Goal: Transaction & Acquisition: Purchase product/service

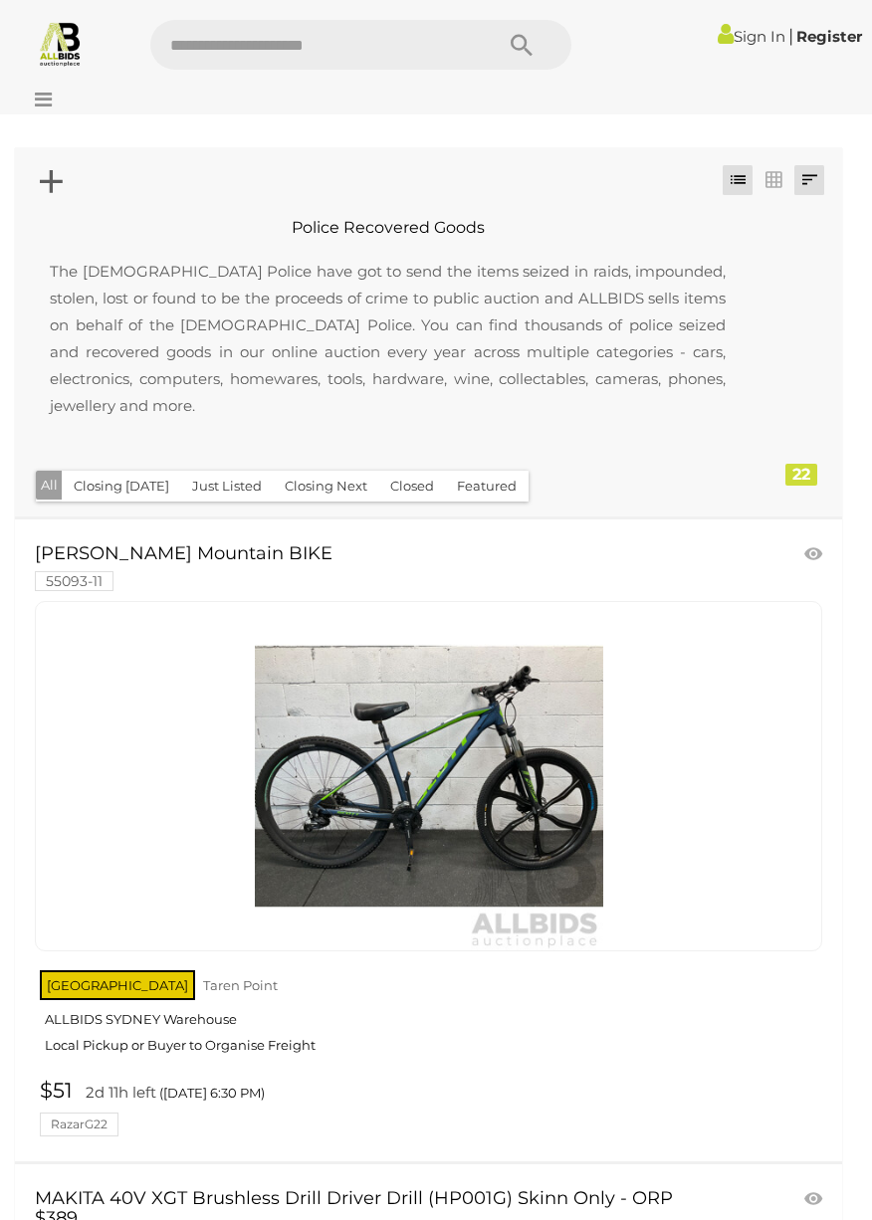
click at [819, 172] on link at bounding box center [809, 180] width 30 height 30
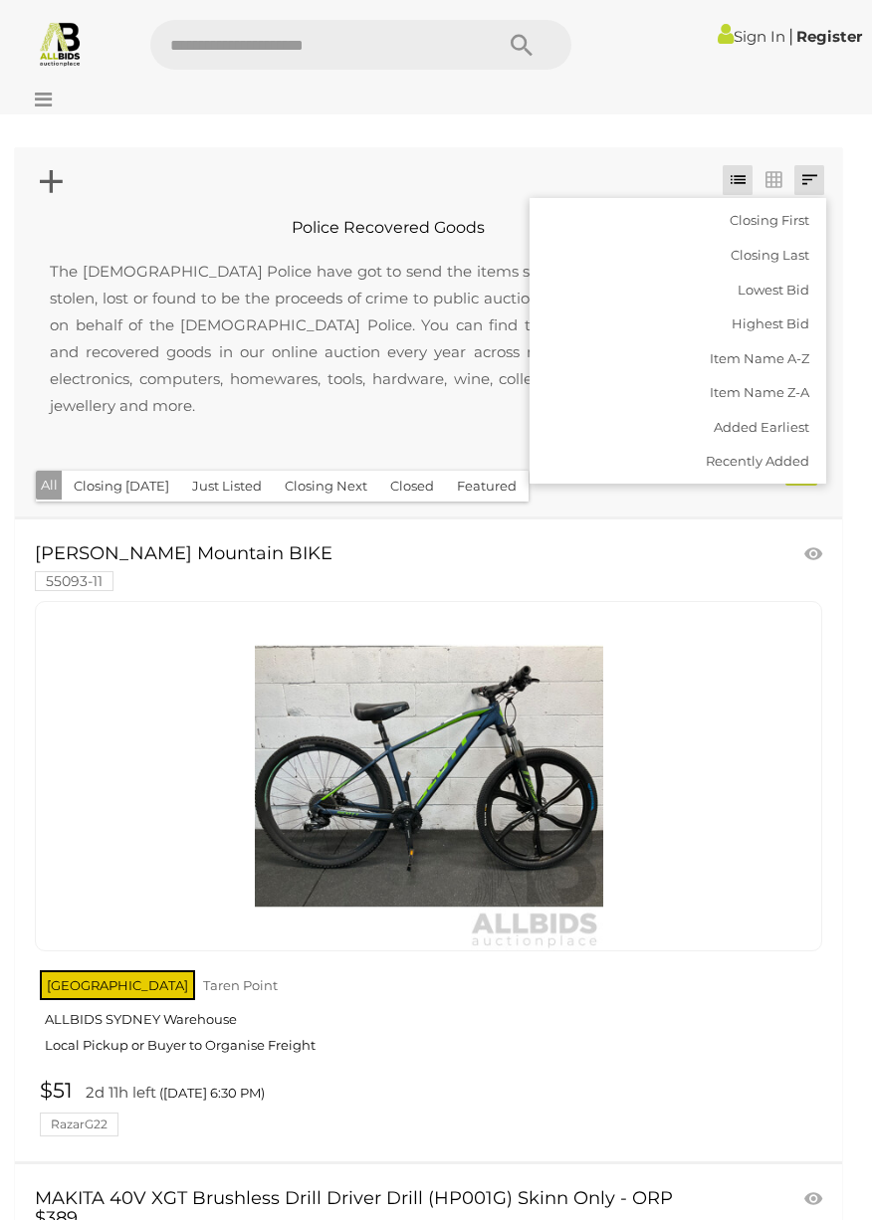
click at [827, 111] on div at bounding box center [436, 95] width 872 height 40
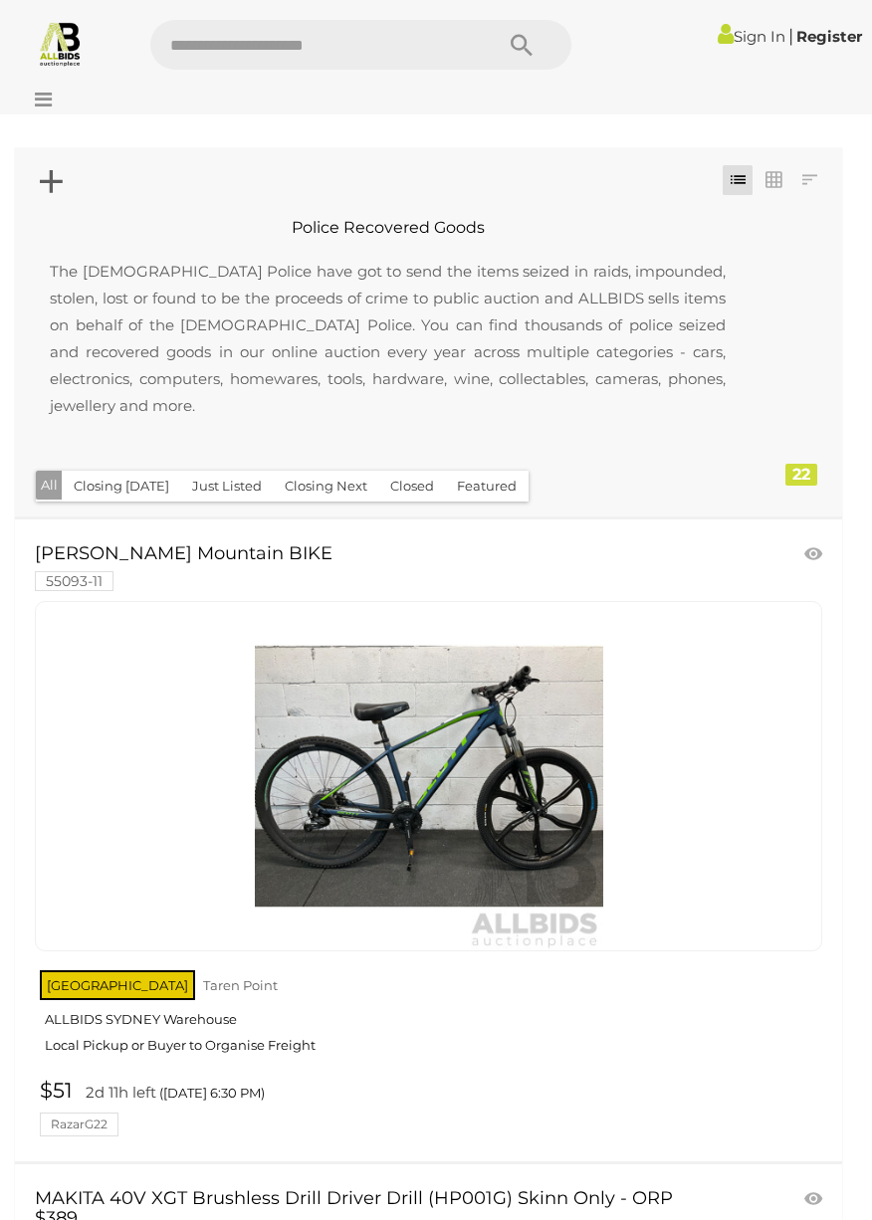
click at [57, 35] on img at bounding box center [60, 43] width 47 height 47
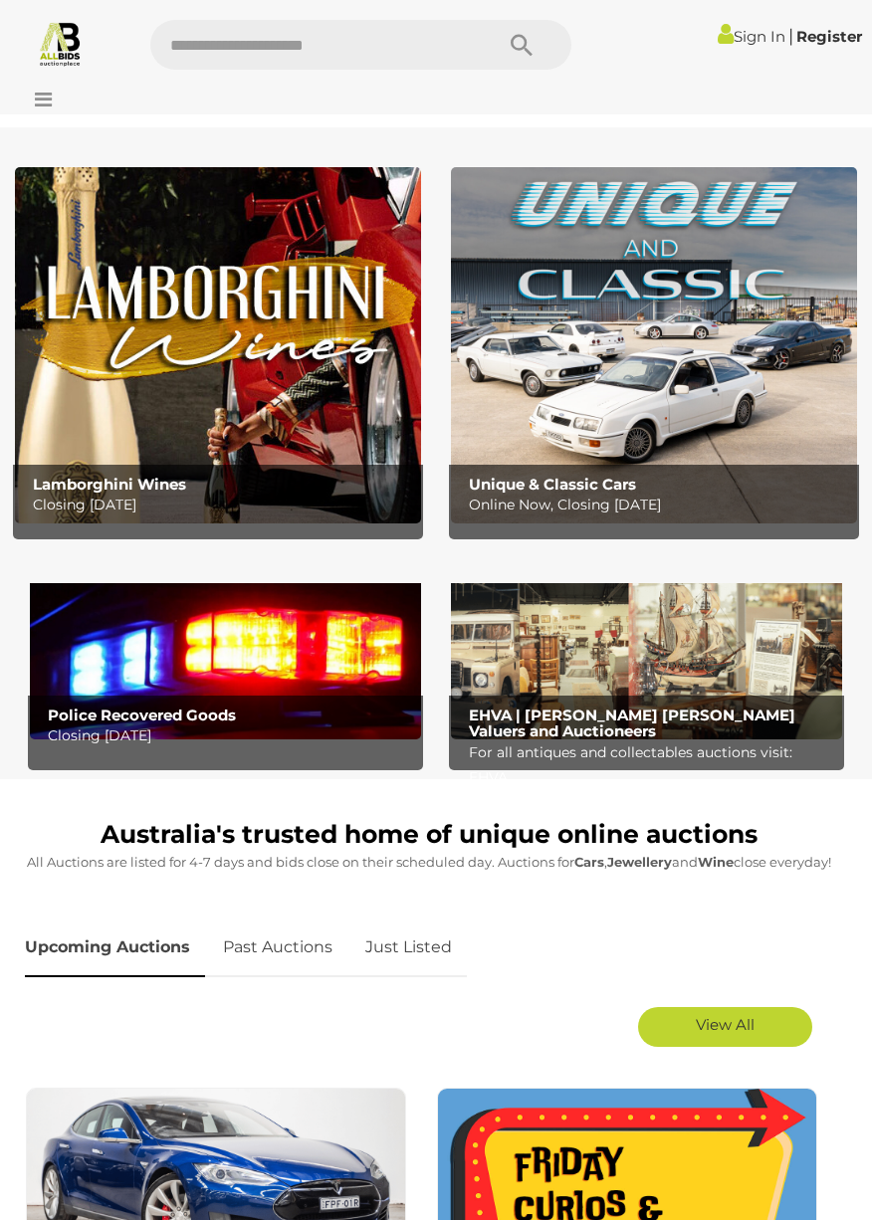
click at [196, 726] on p "Closing Tuesday 14th October" at bounding box center [231, 735] width 366 height 25
click at [742, 667] on img at bounding box center [646, 651] width 391 height 176
click at [177, 503] on p "Closing Monday 13th October" at bounding box center [223, 505] width 380 height 25
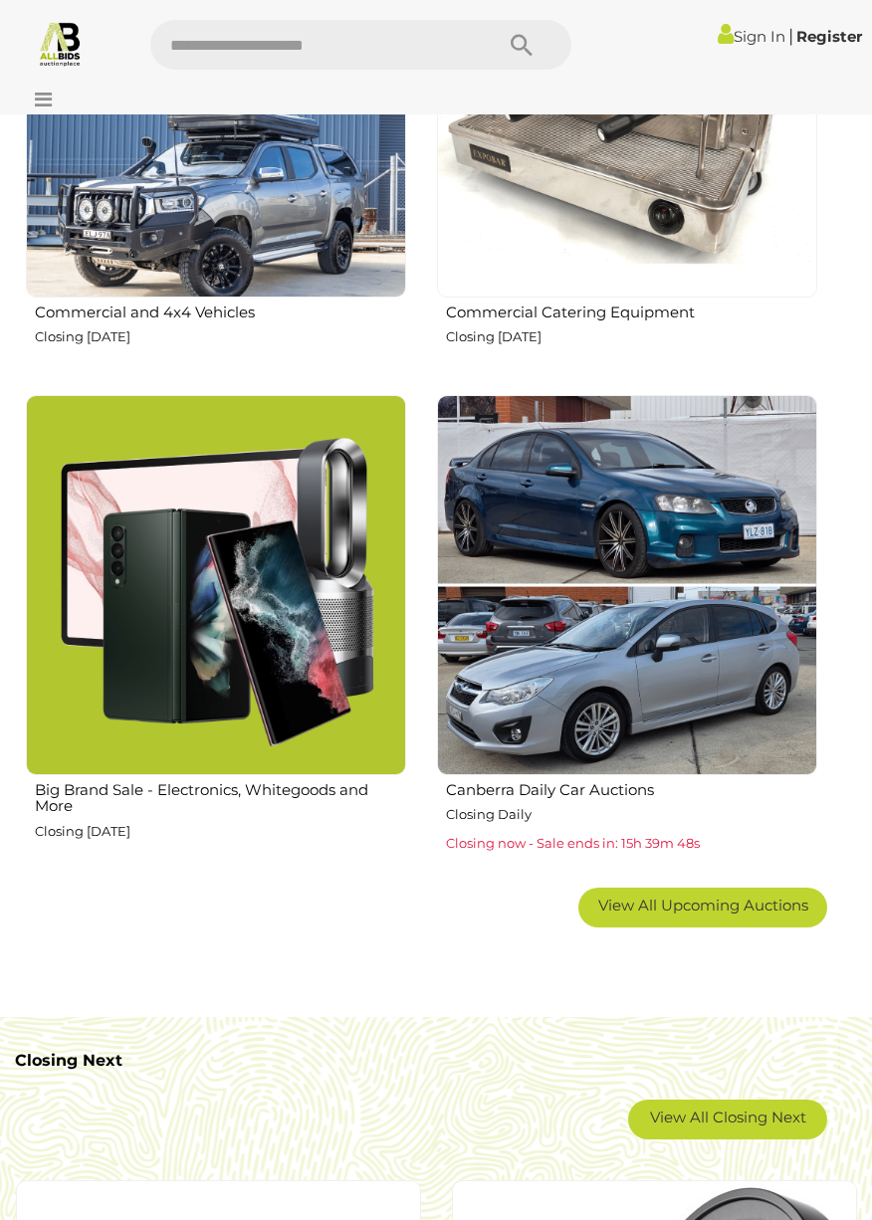
scroll to position [2140, 0]
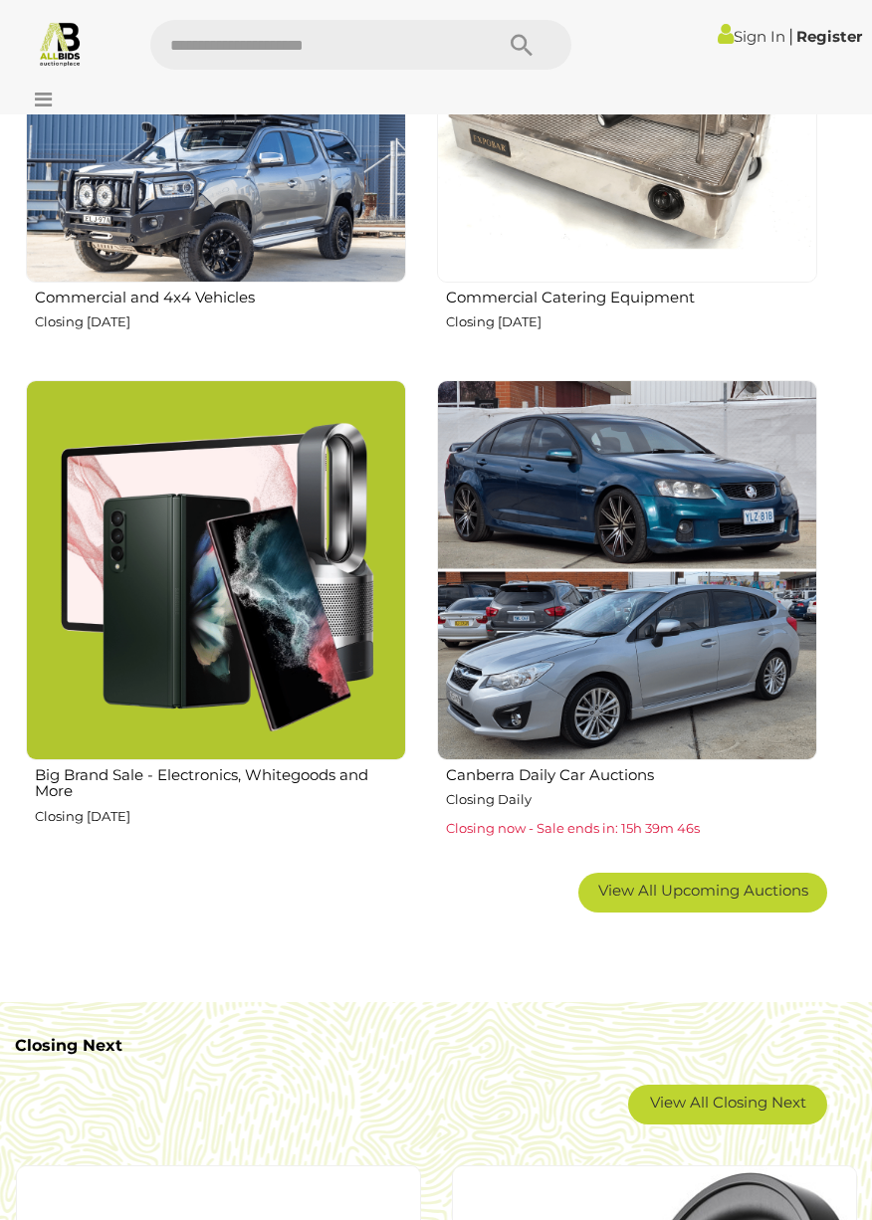
click at [274, 655] on img at bounding box center [216, 570] width 380 height 380
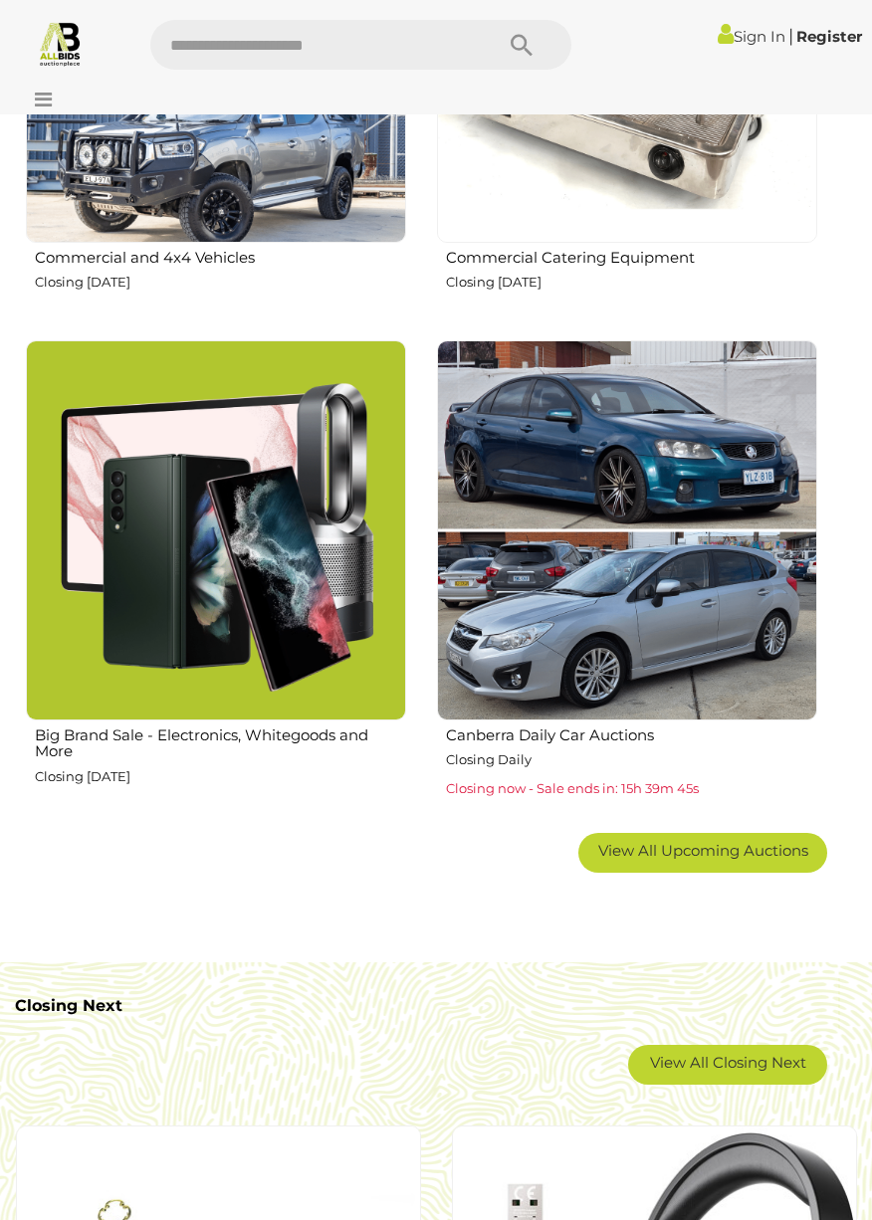
scroll to position [2236, 0]
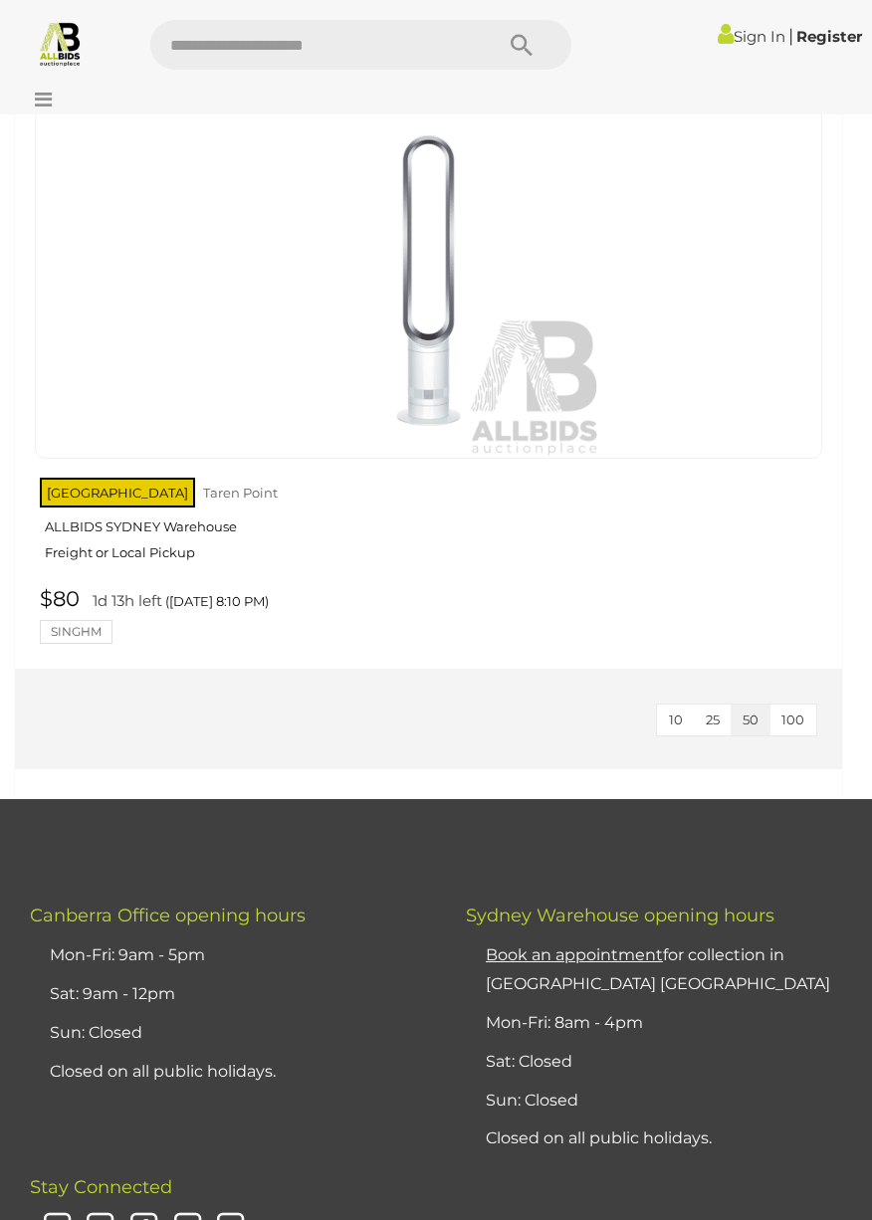
scroll to position [8174, 0]
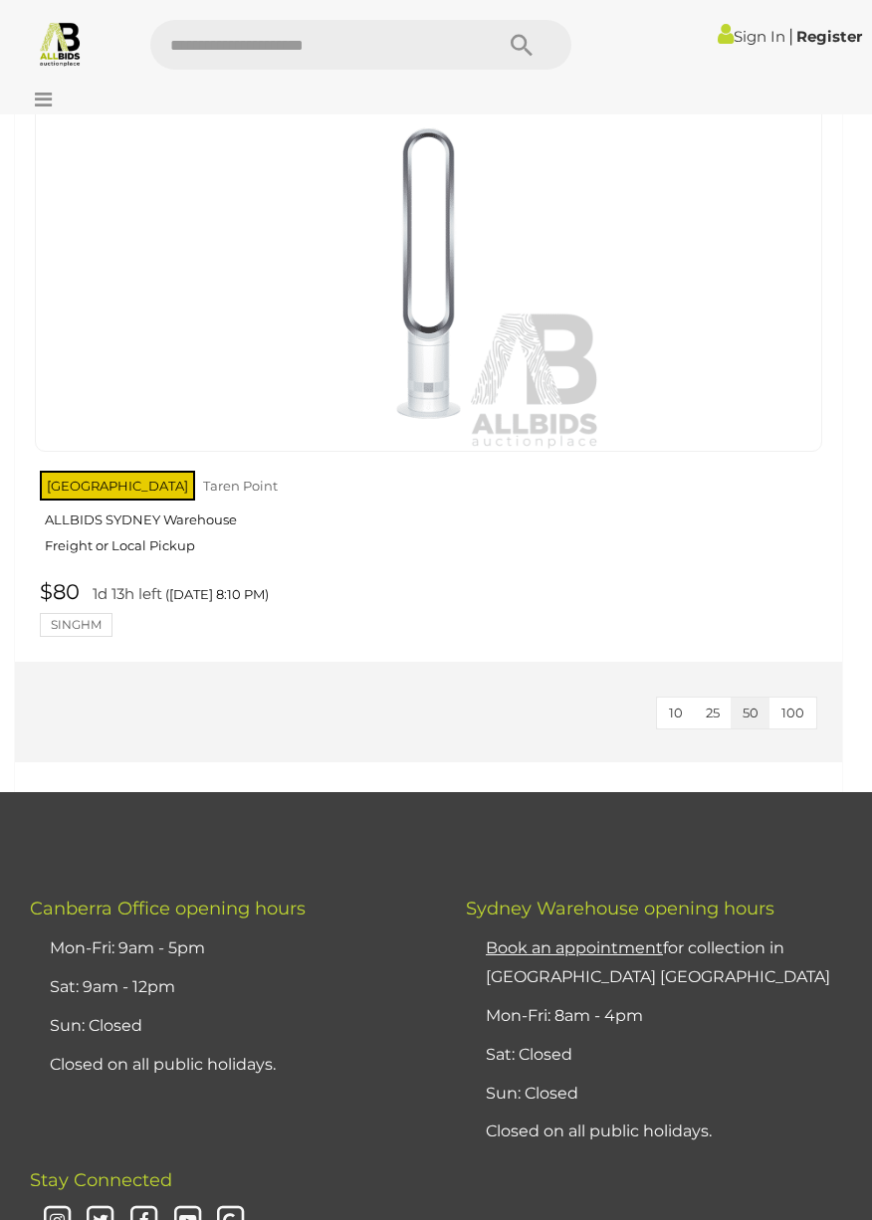
click at [783, 720] on span "100" at bounding box center [792, 713] width 23 height 16
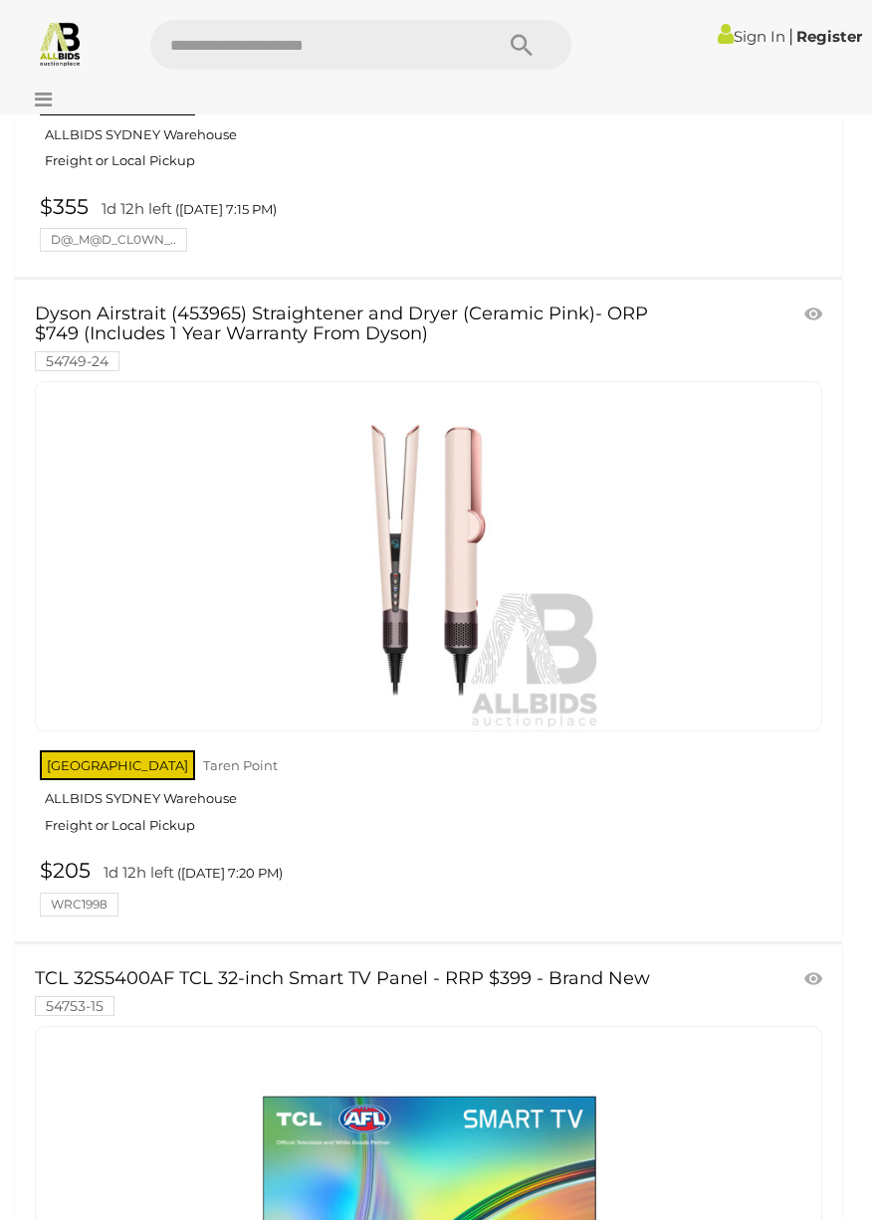
scroll to position [5928, 0]
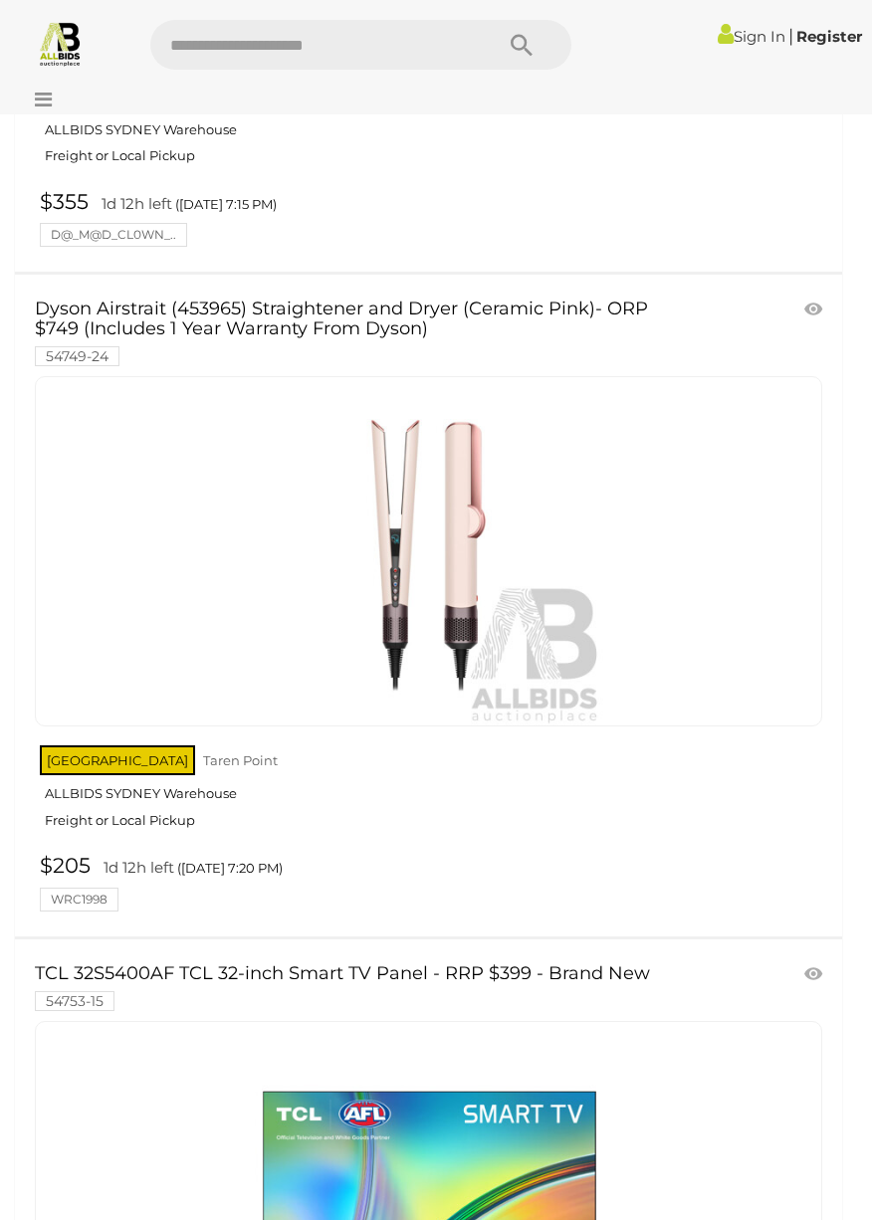
click at [691, 639] on div at bounding box center [428, 551] width 787 height 350
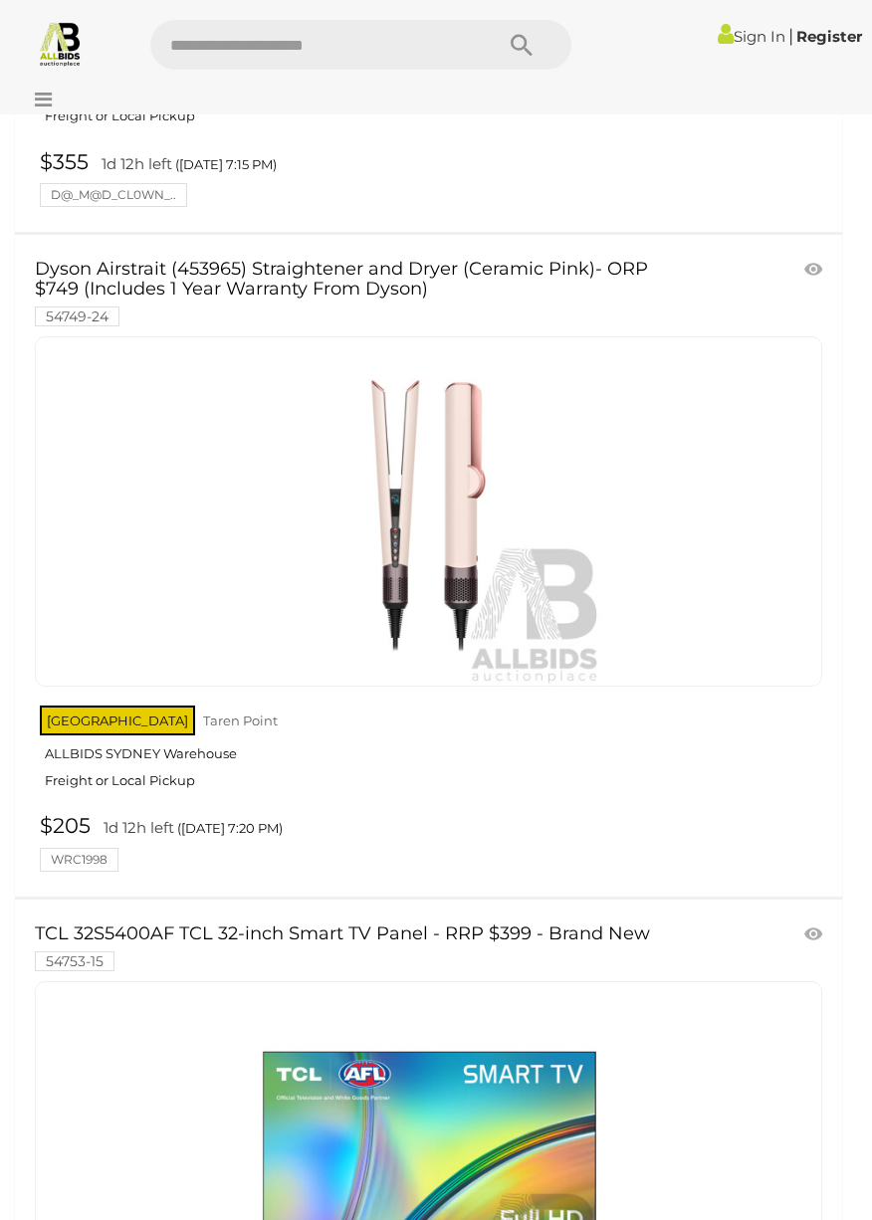
scroll to position [6023, 0]
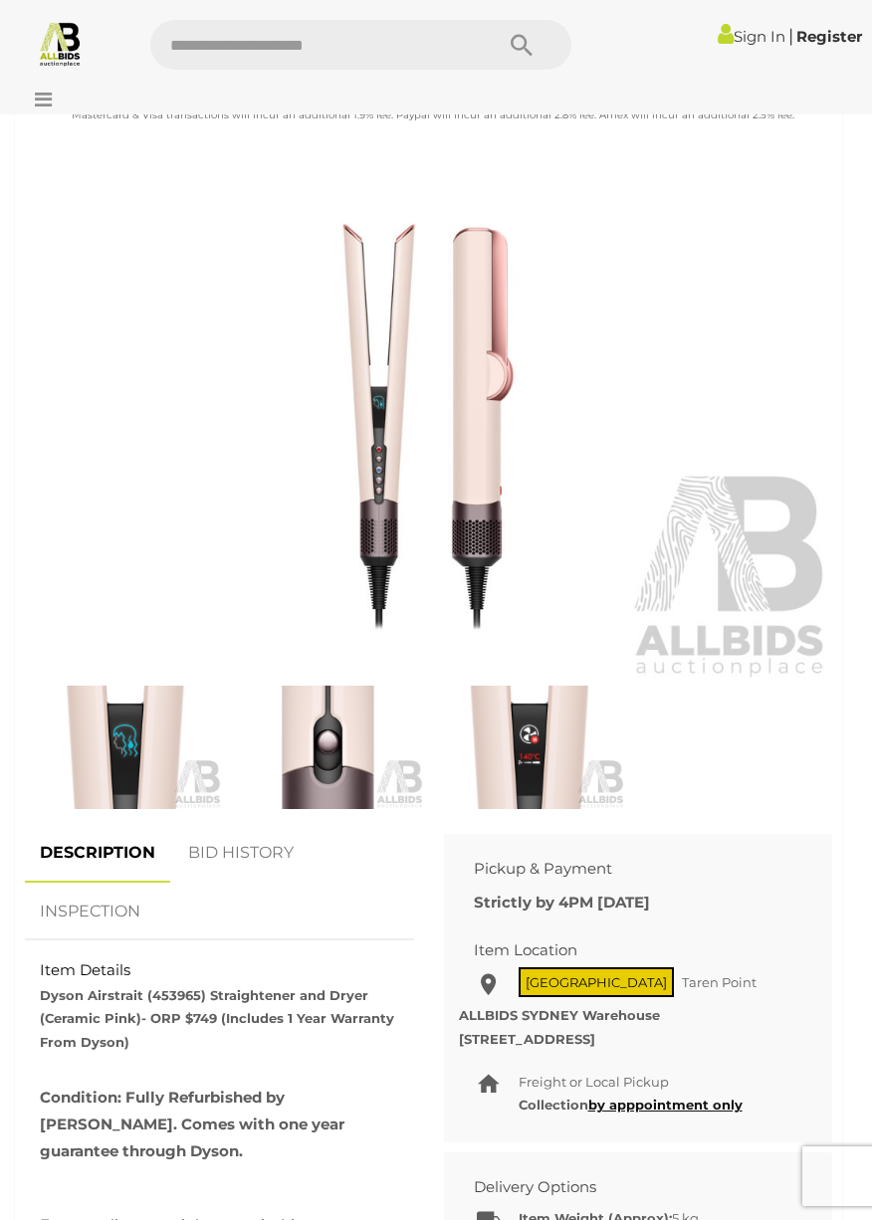
scroll to position [728, 0]
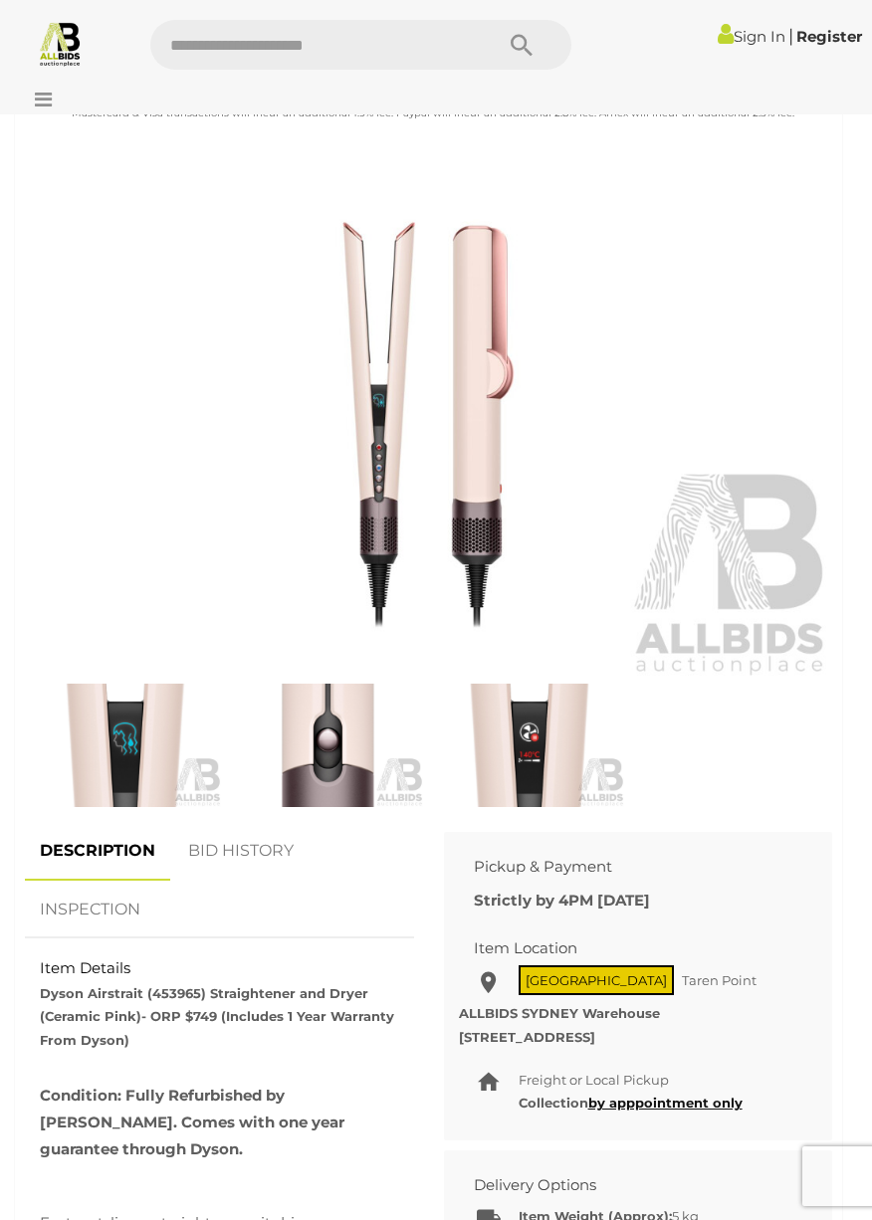
click at [590, 712] on img at bounding box center [530, 745] width 192 height 123
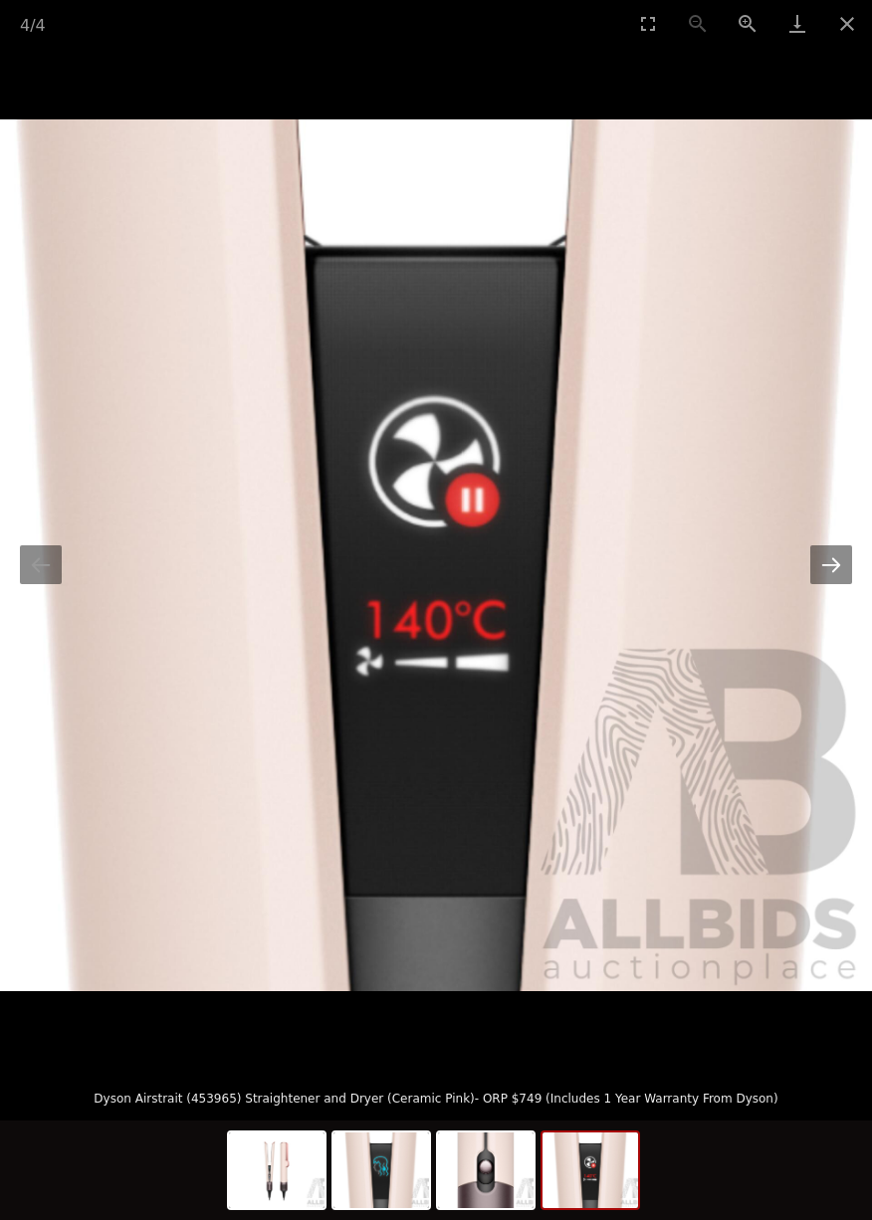
click at [836, 584] on button "Next slide" at bounding box center [831, 564] width 42 height 39
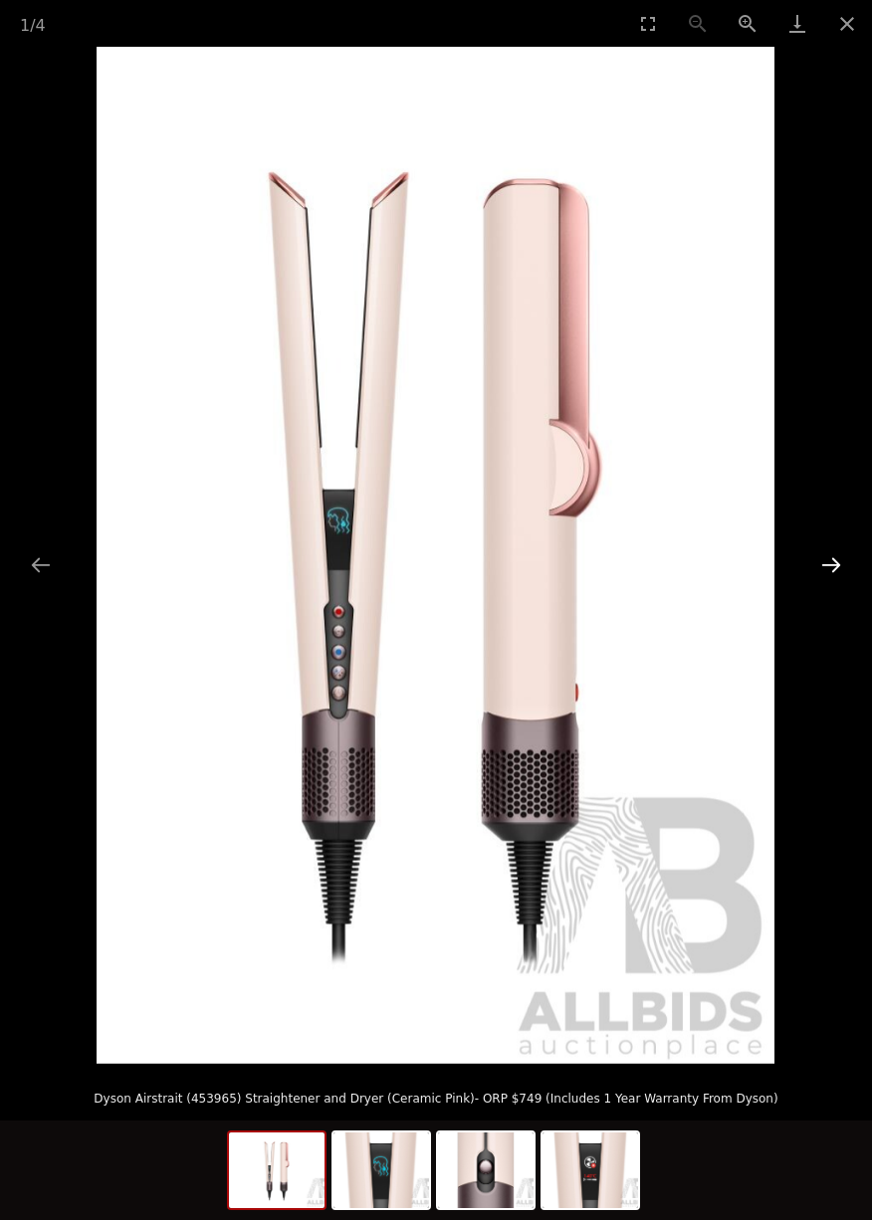
click at [829, 584] on button "Next slide" at bounding box center [831, 564] width 42 height 39
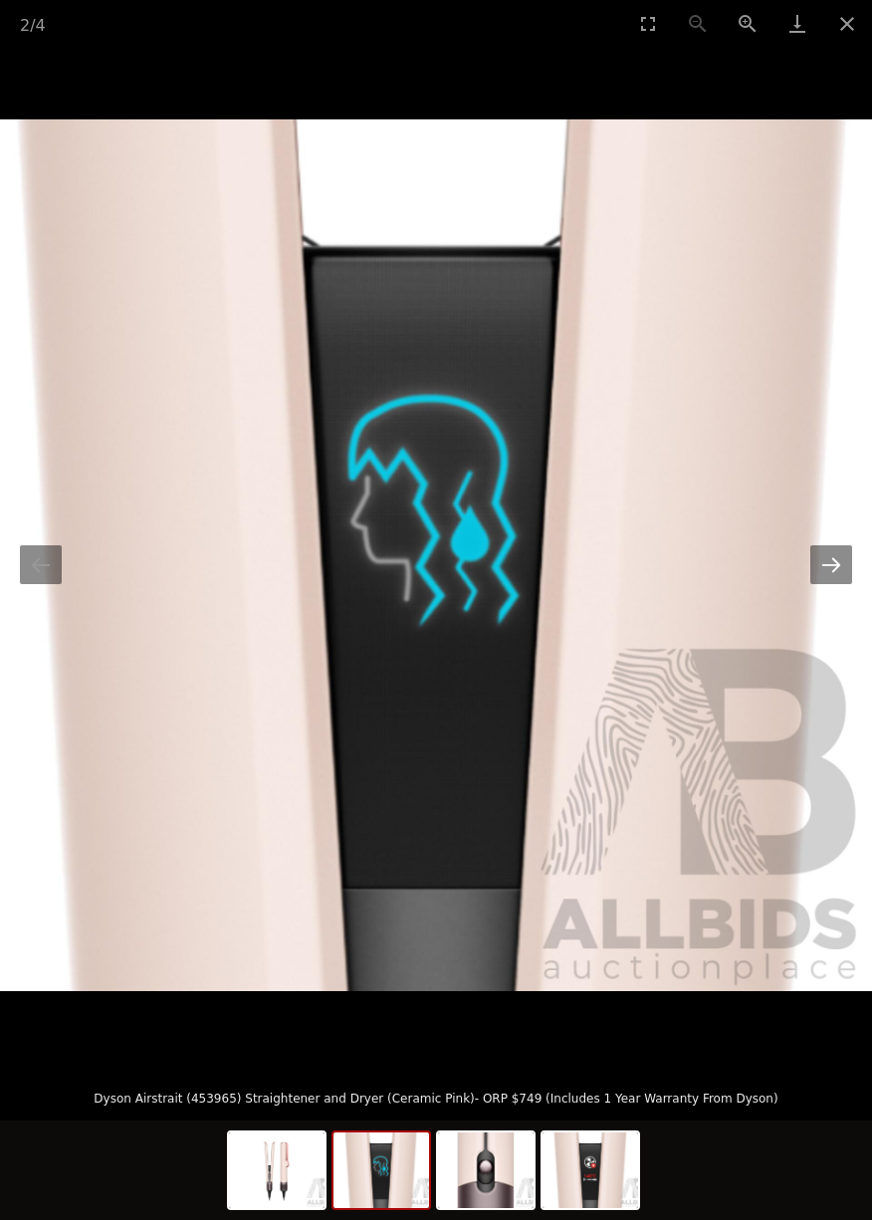
click at [833, 584] on button "Next slide" at bounding box center [831, 564] width 42 height 39
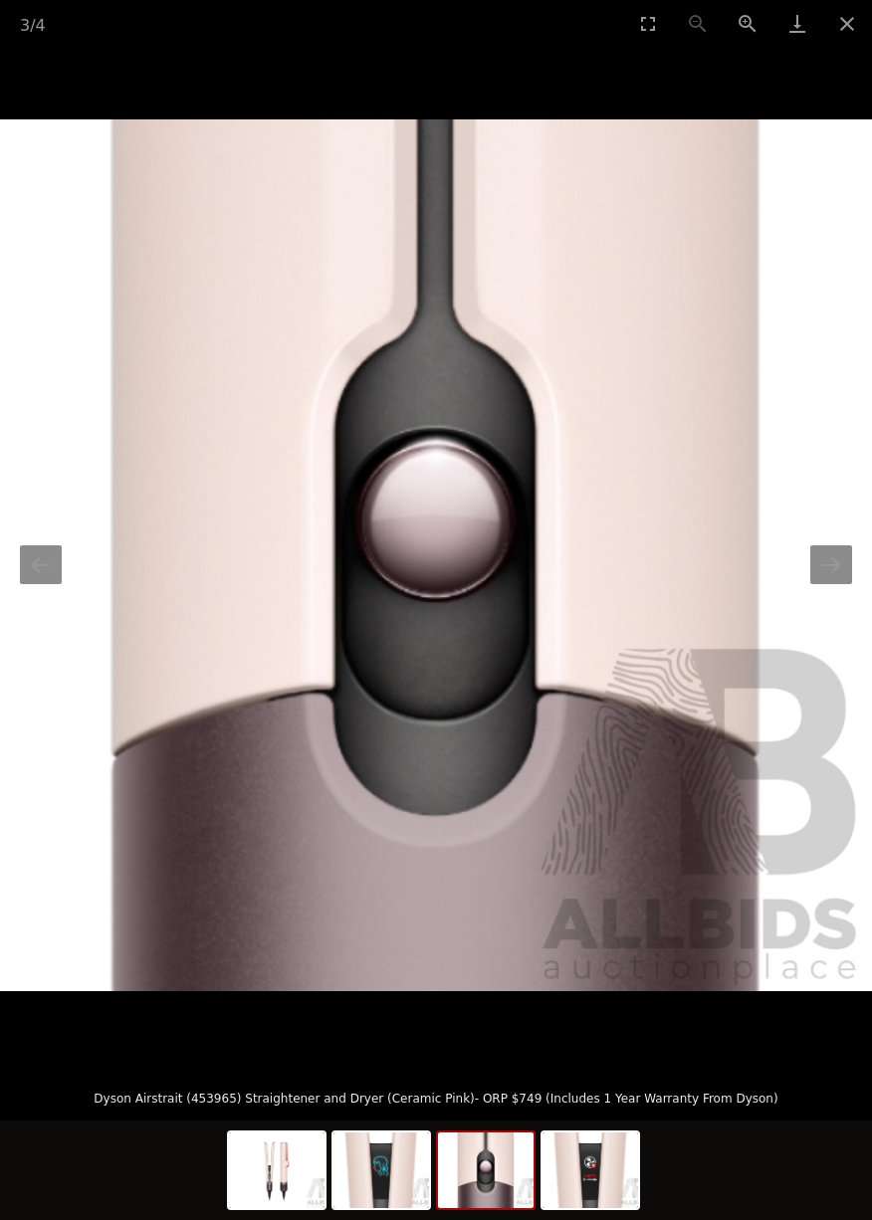
click at [799, 1064] on picture at bounding box center [436, 555] width 872 height 1017
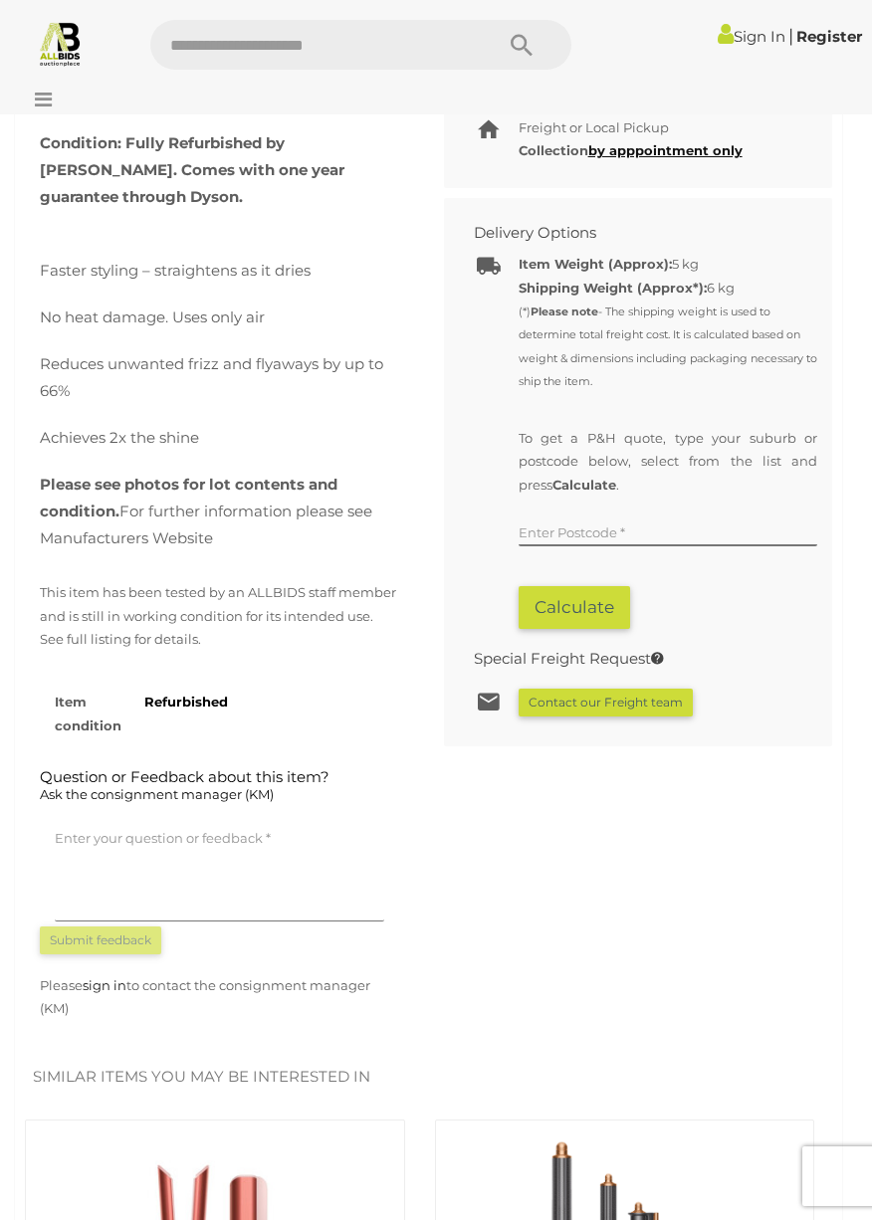
scroll to position [1671, 0]
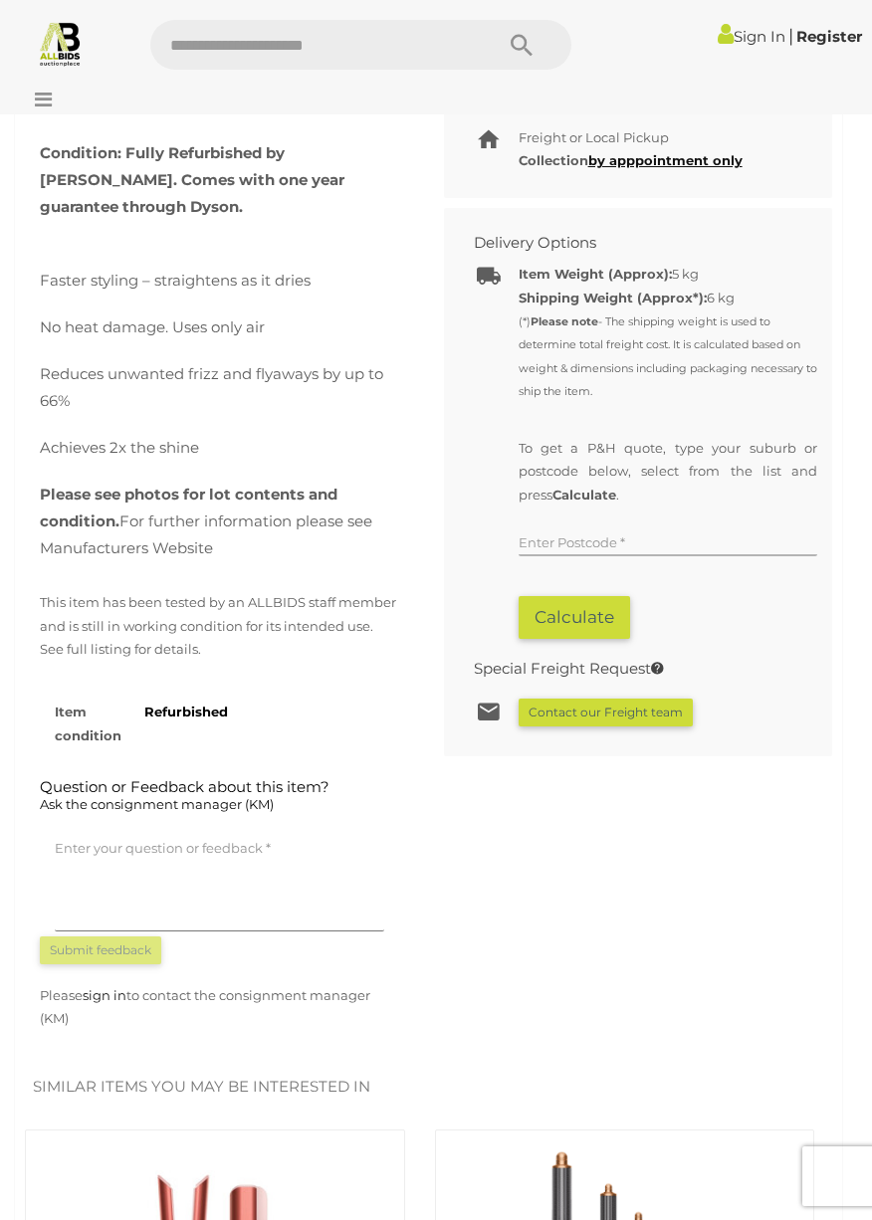
click at [636, 526] on input "text" at bounding box center [667, 541] width 299 height 30
click at [586, 608] on button "Calculate" at bounding box center [573, 617] width 111 height 43
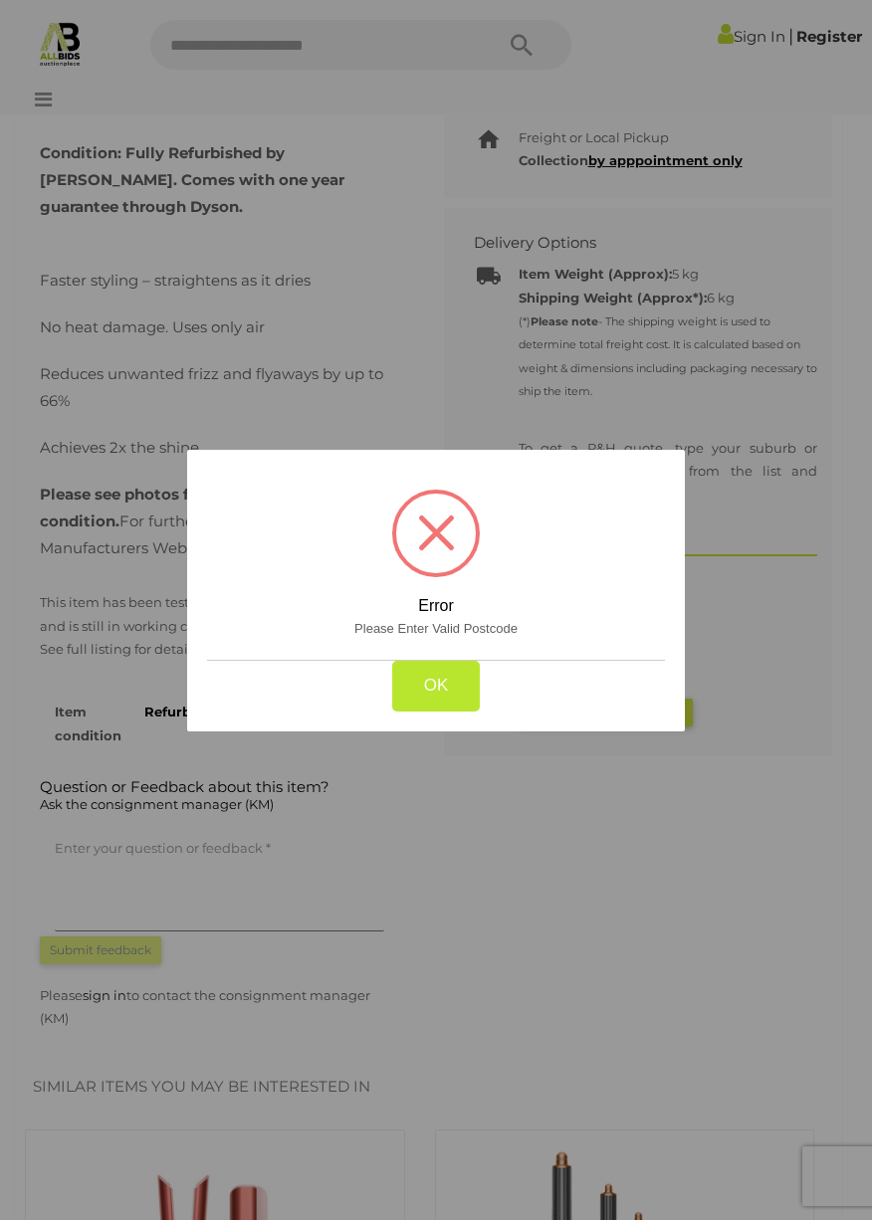
click at [774, 845] on div at bounding box center [436, 610] width 872 height 1220
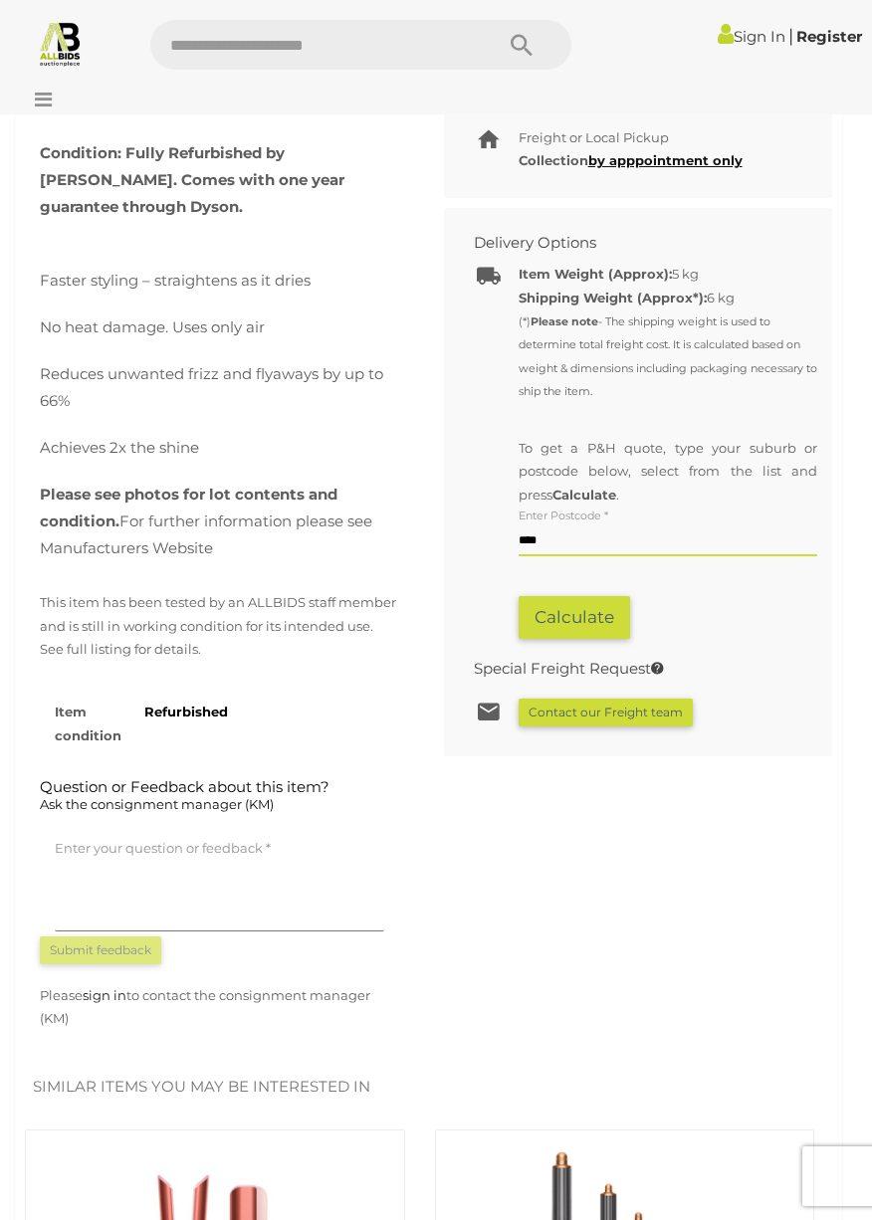
click at [634, 526] on input "****" at bounding box center [667, 541] width 299 height 30
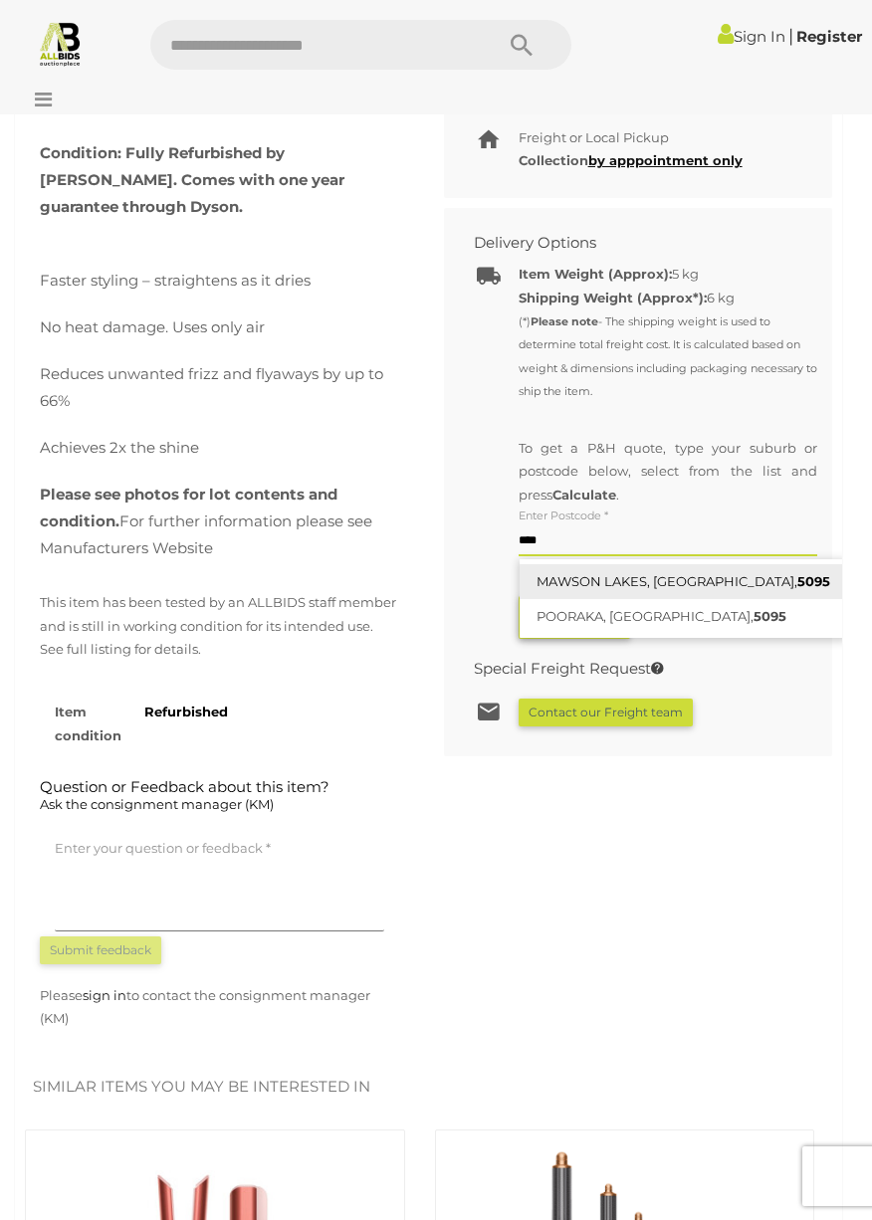
click at [647, 564] on link "MAWSON LAKES, SA, 5095" at bounding box center [682, 581] width 327 height 35
type input "**********"
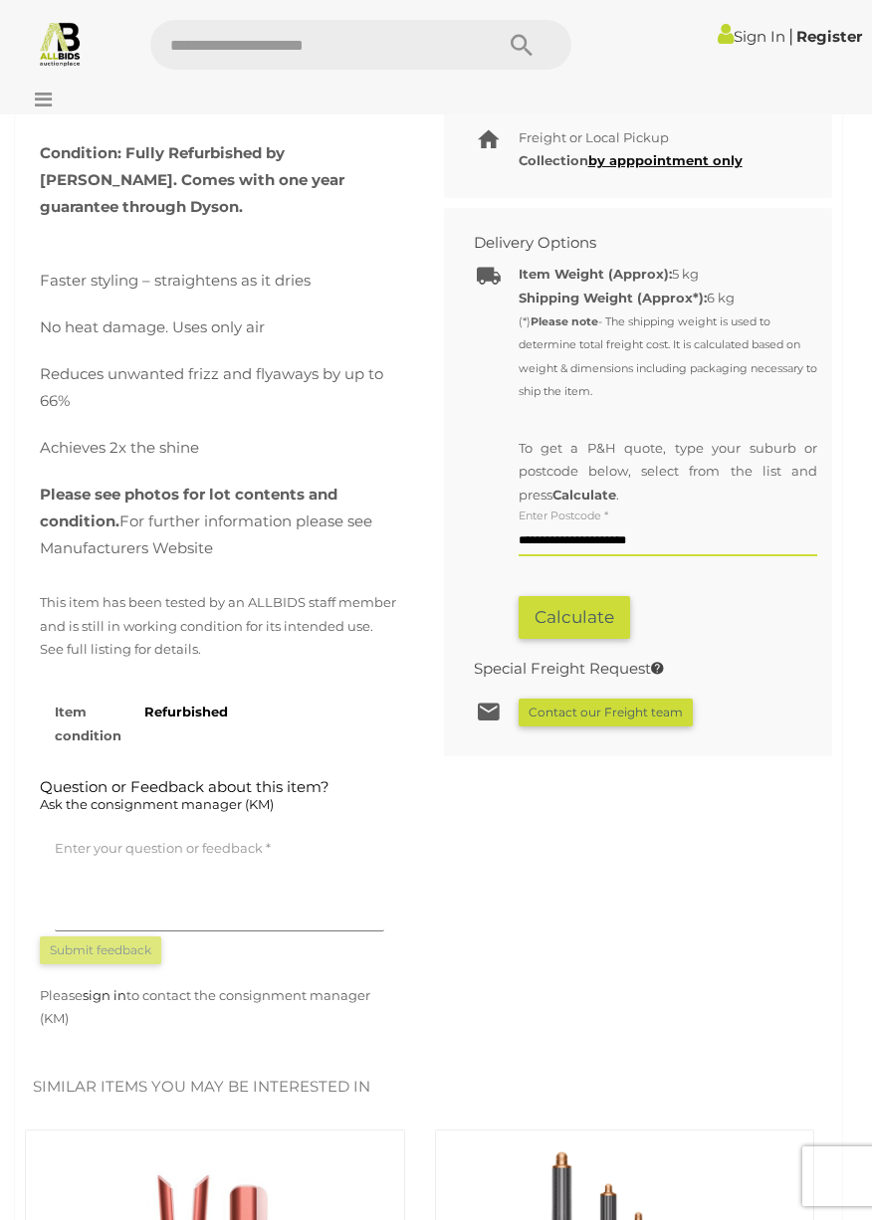
click at [594, 607] on button "Calculate" at bounding box center [573, 617] width 111 height 43
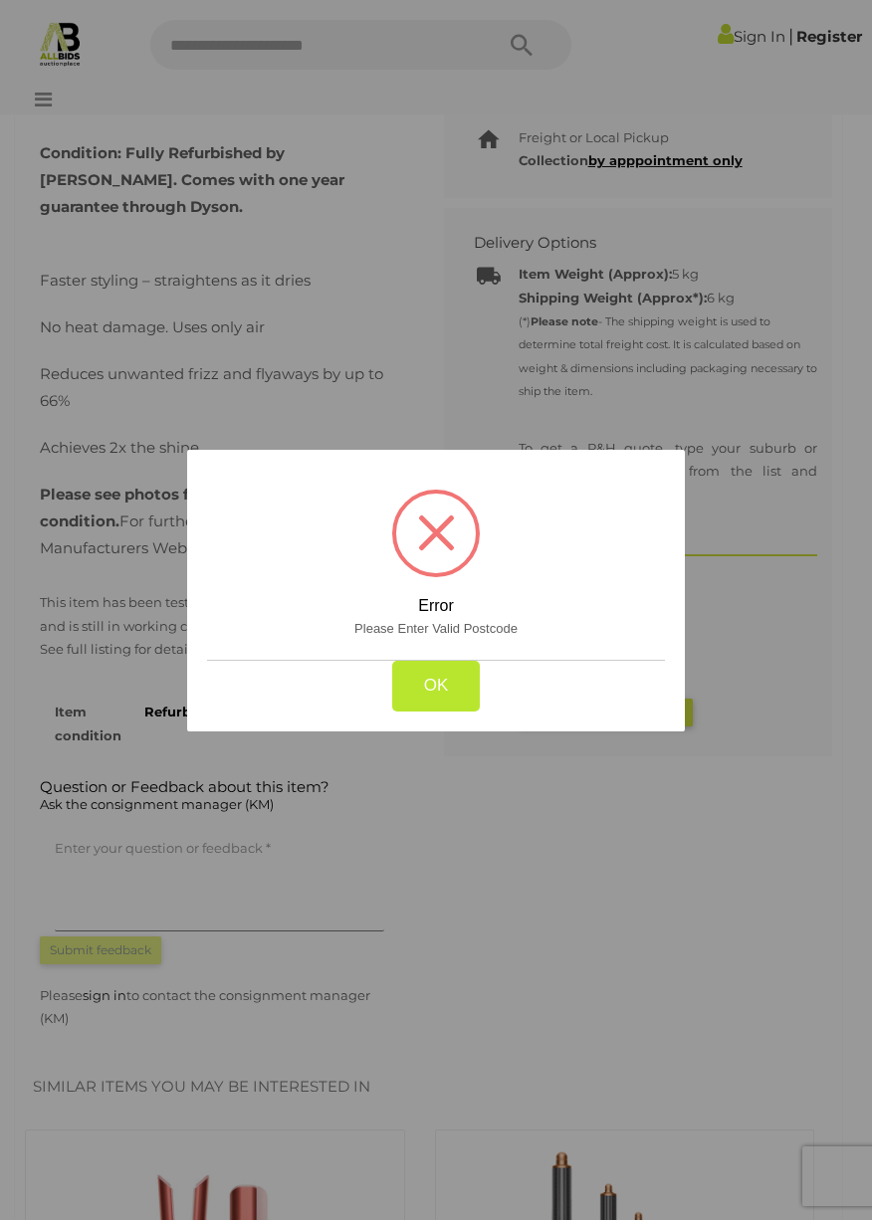
click at [463, 690] on button "OK" at bounding box center [436, 686] width 89 height 51
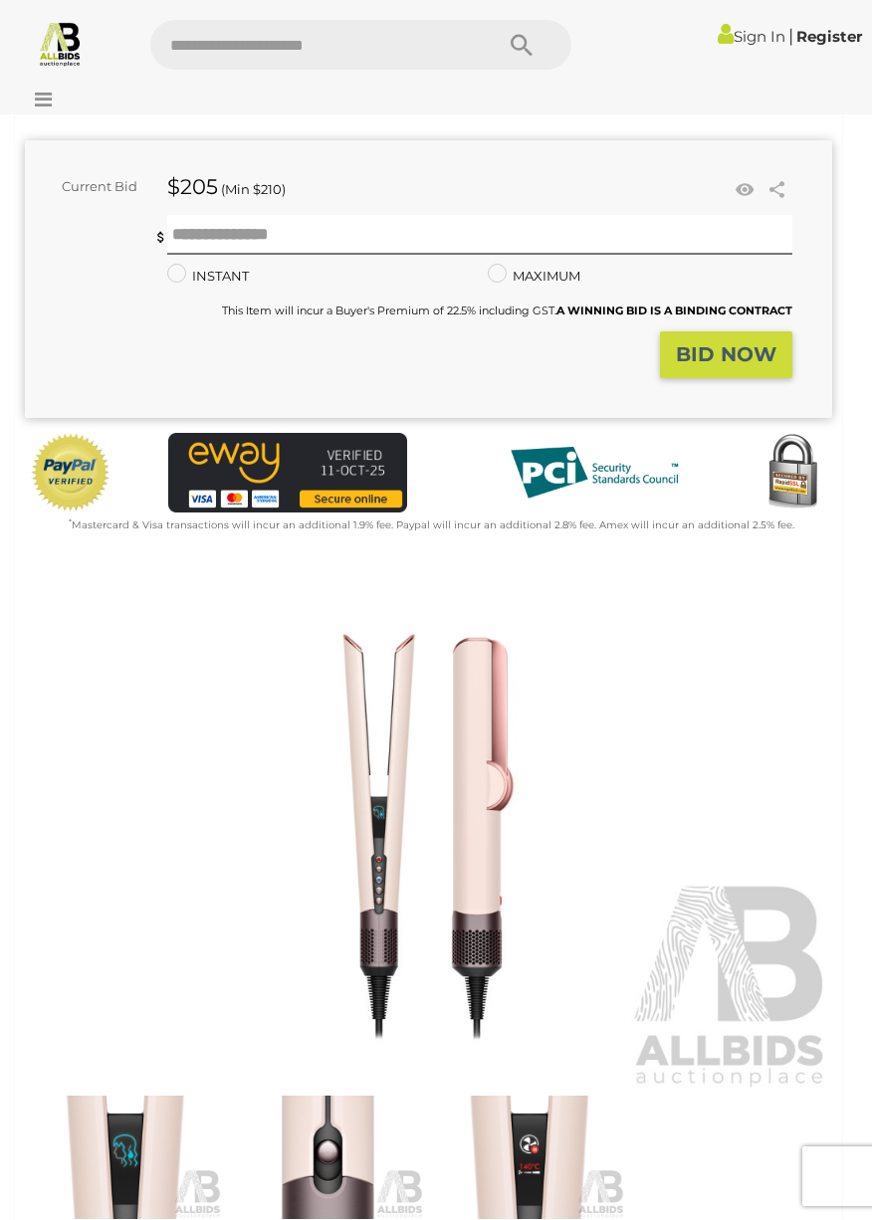
scroll to position [0, 0]
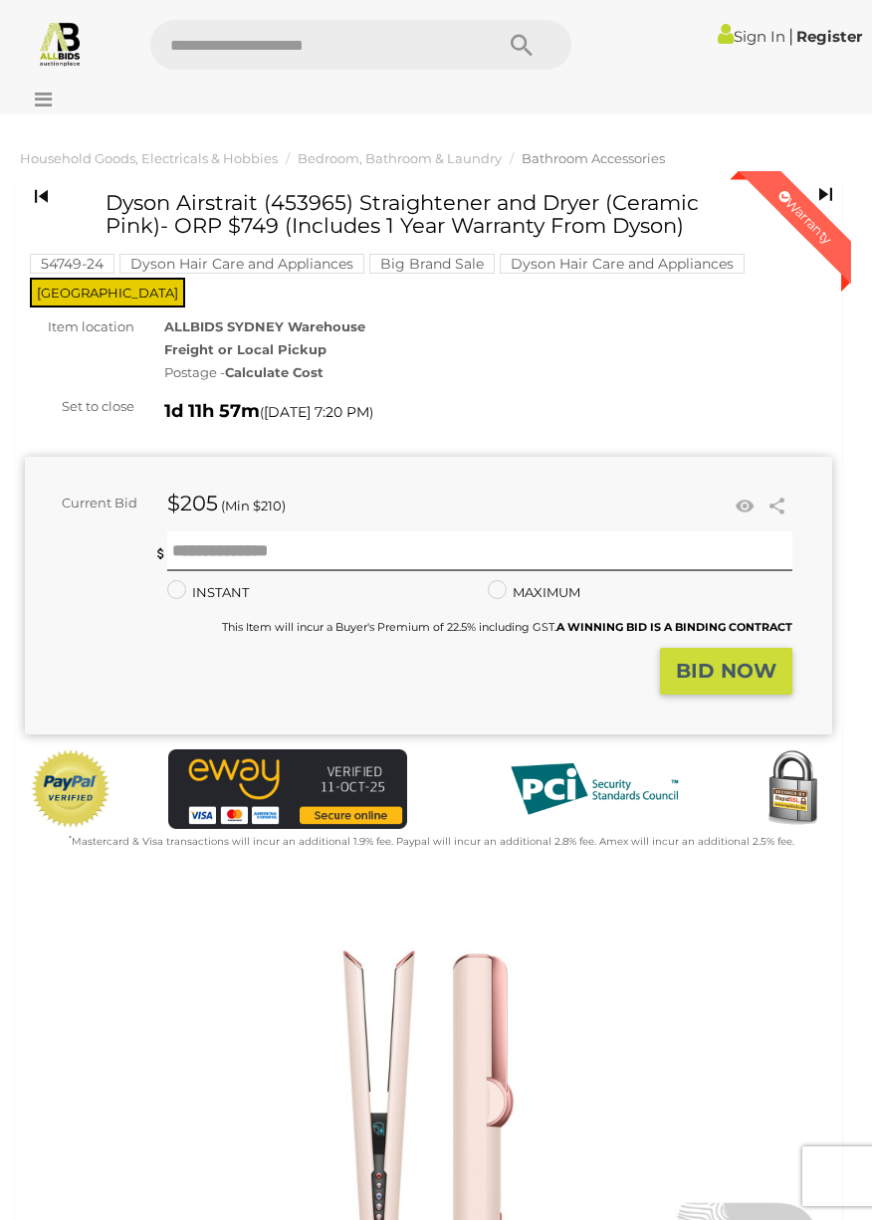
click at [185, 278] on span "NSW" at bounding box center [107, 293] width 155 height 30
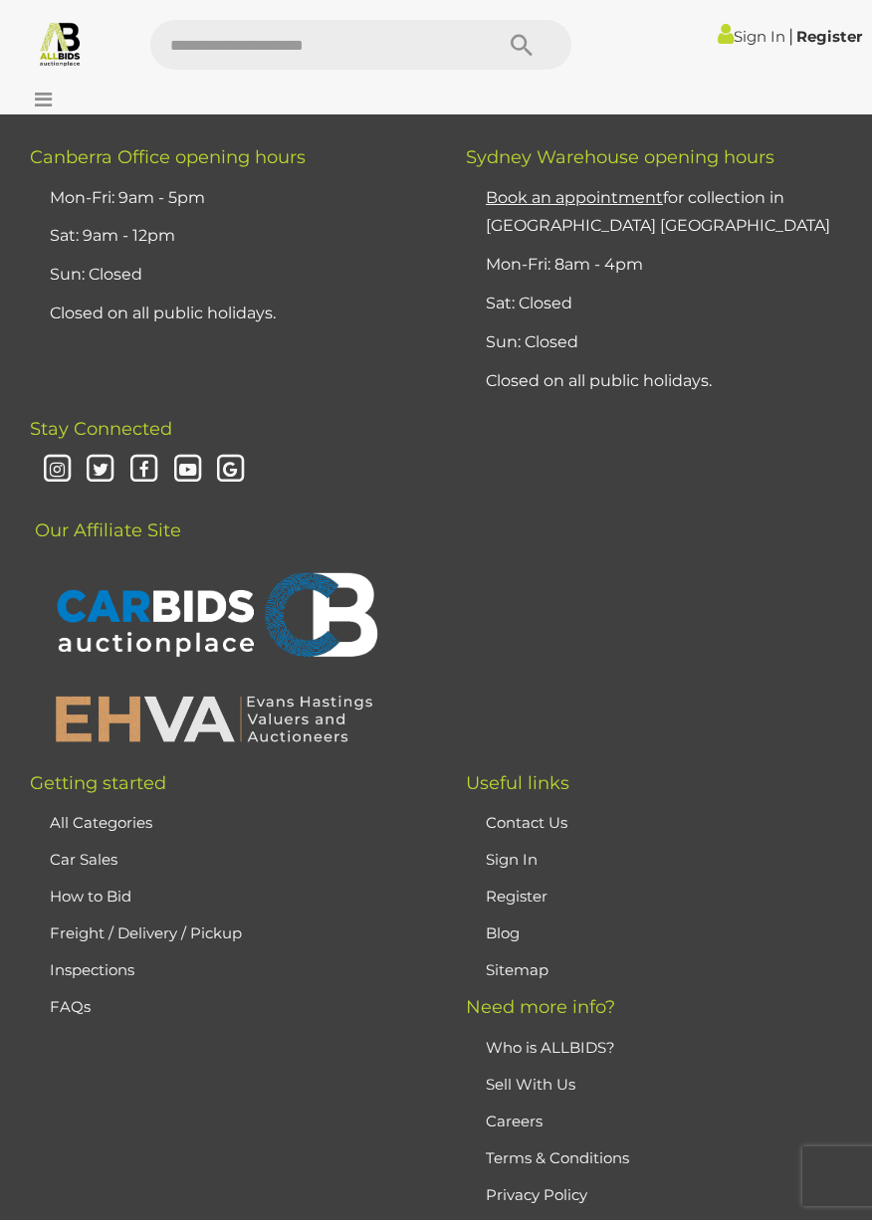
scroll to position [3830, 0]
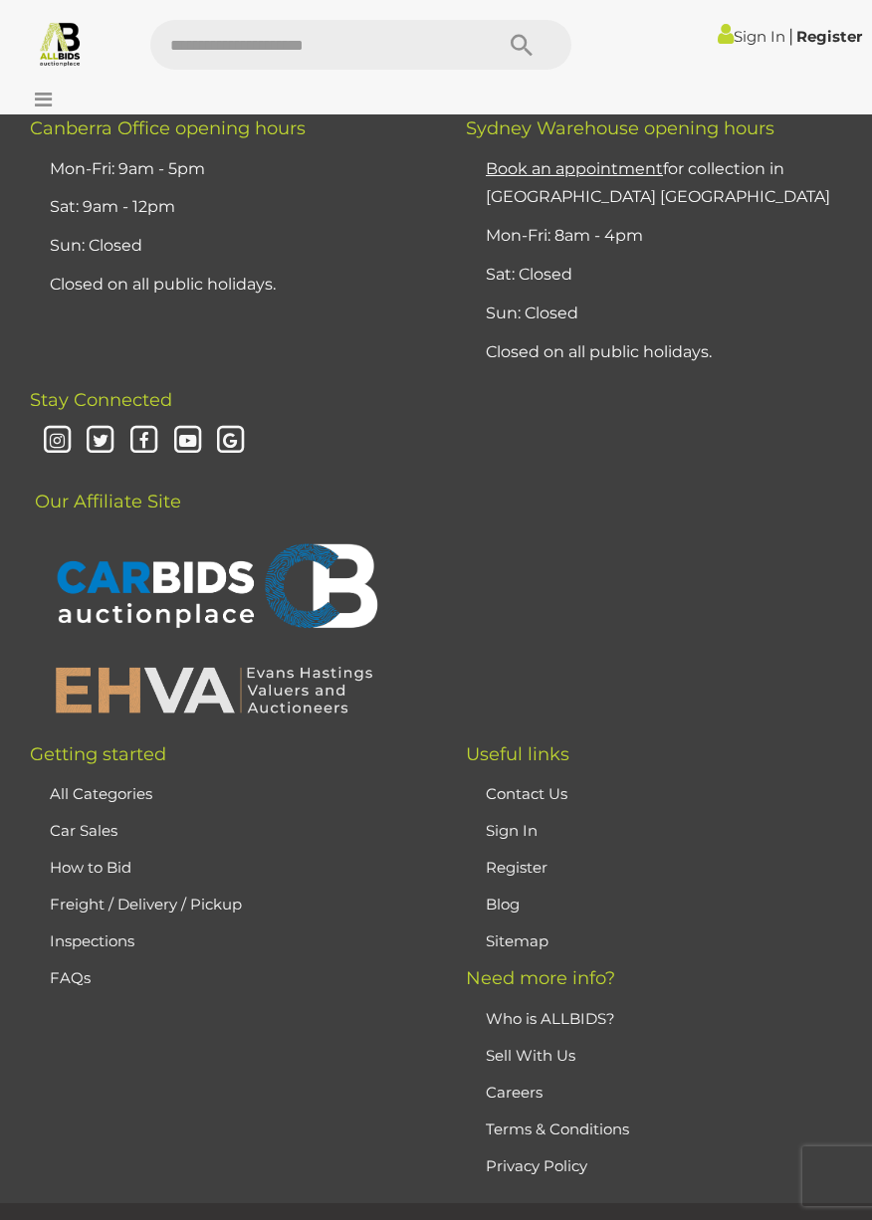
click at [208, 895] on link "Freight / Delivery / Pickup" at bounding box center [146, 904] width 192 height 19
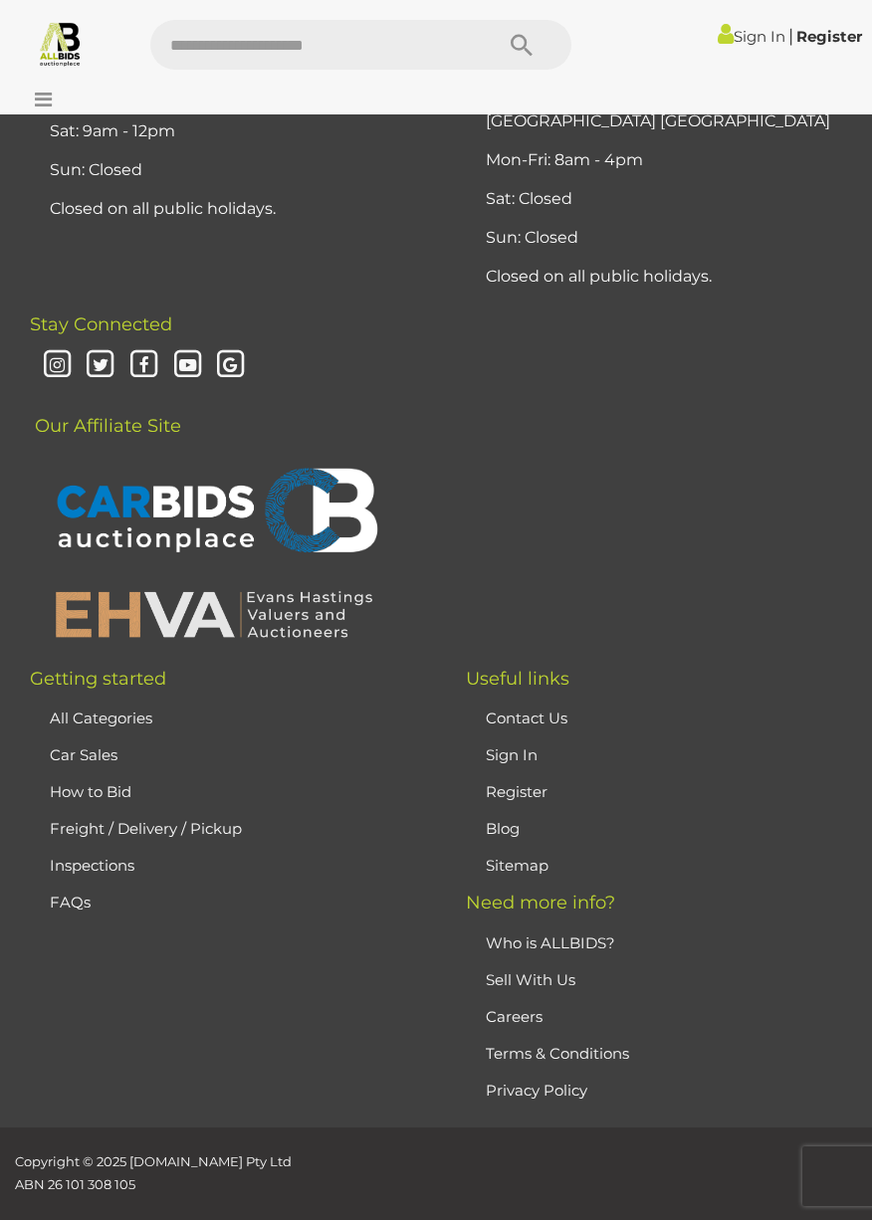
scroll to position [3922, 0]
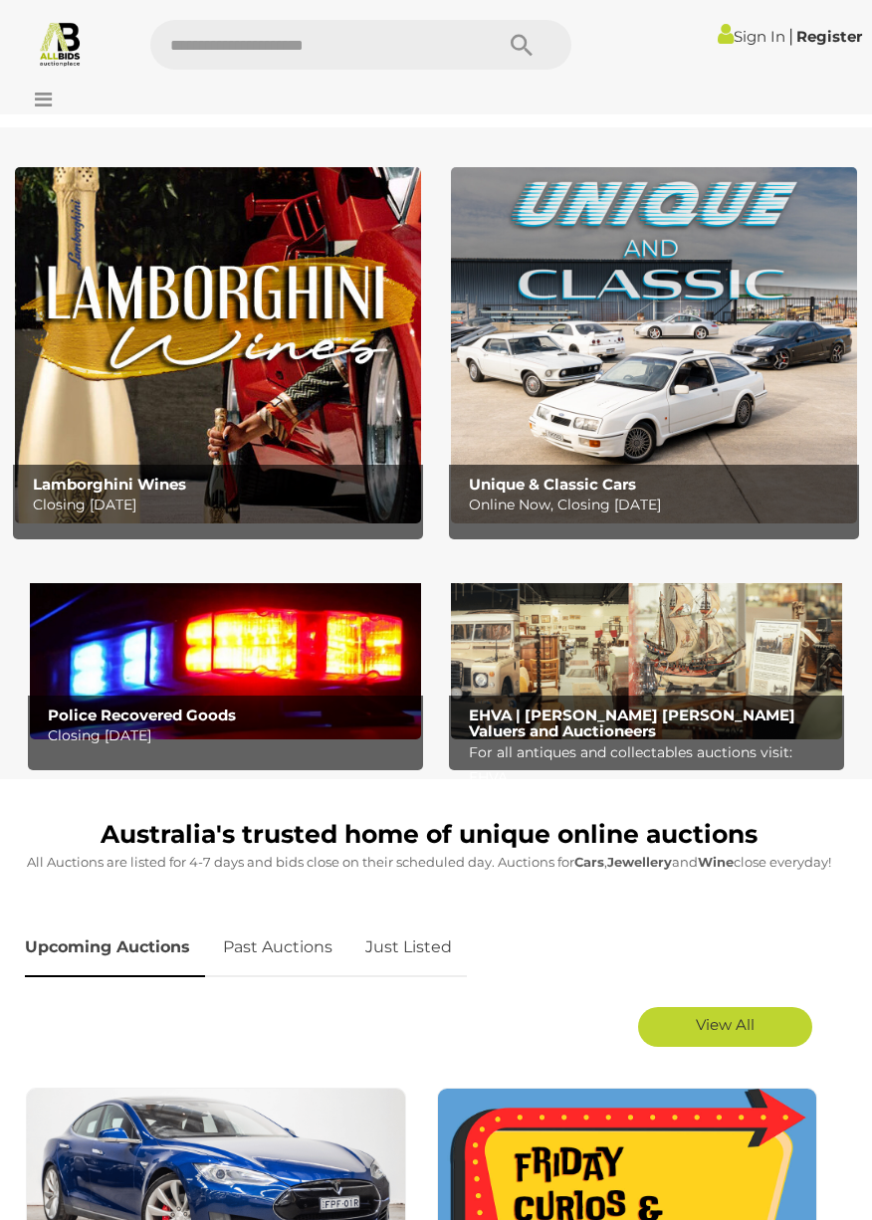
click at [49, 92] on icon at bounding box center [38, 100] width 27 height 20
